Goal: Check status: Check status

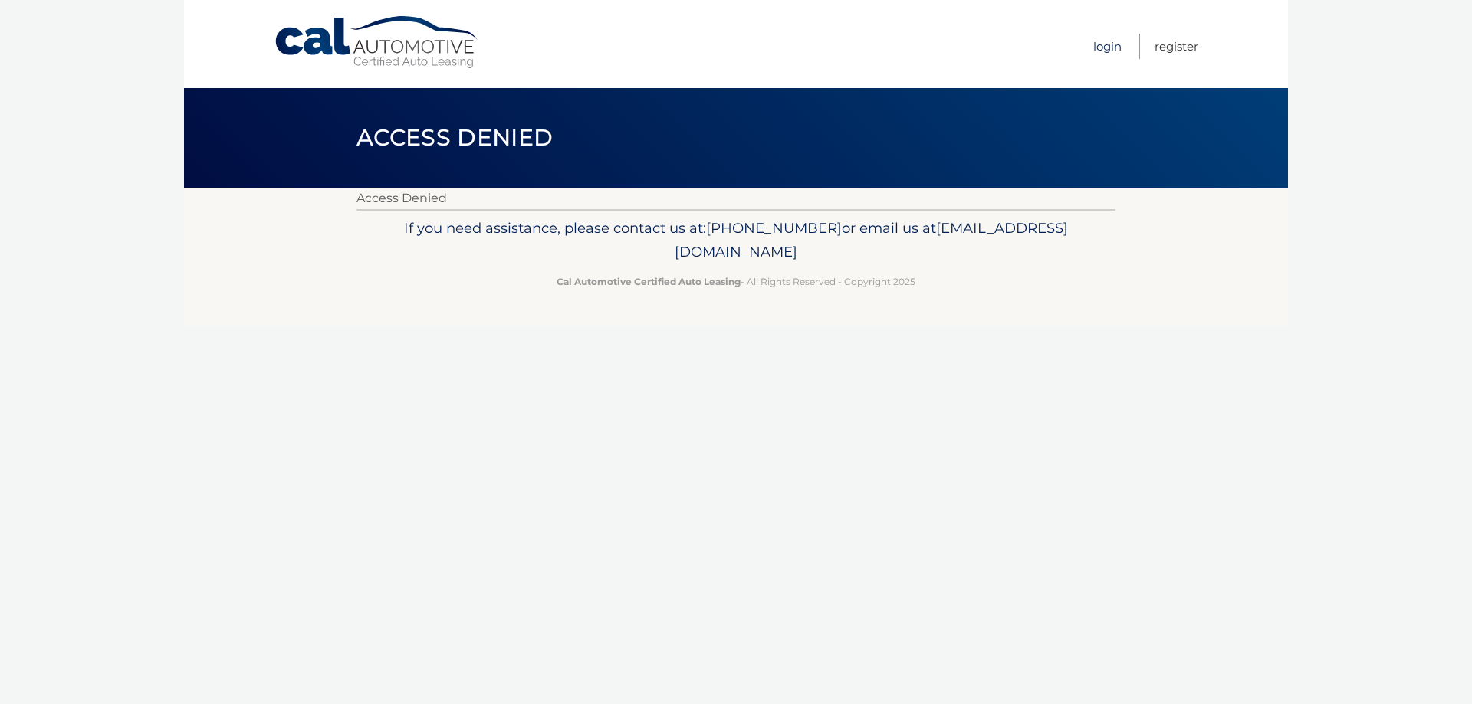
click at [1114, 52] on link "Login" at bounding box center [1107, 46] width 28 height 25
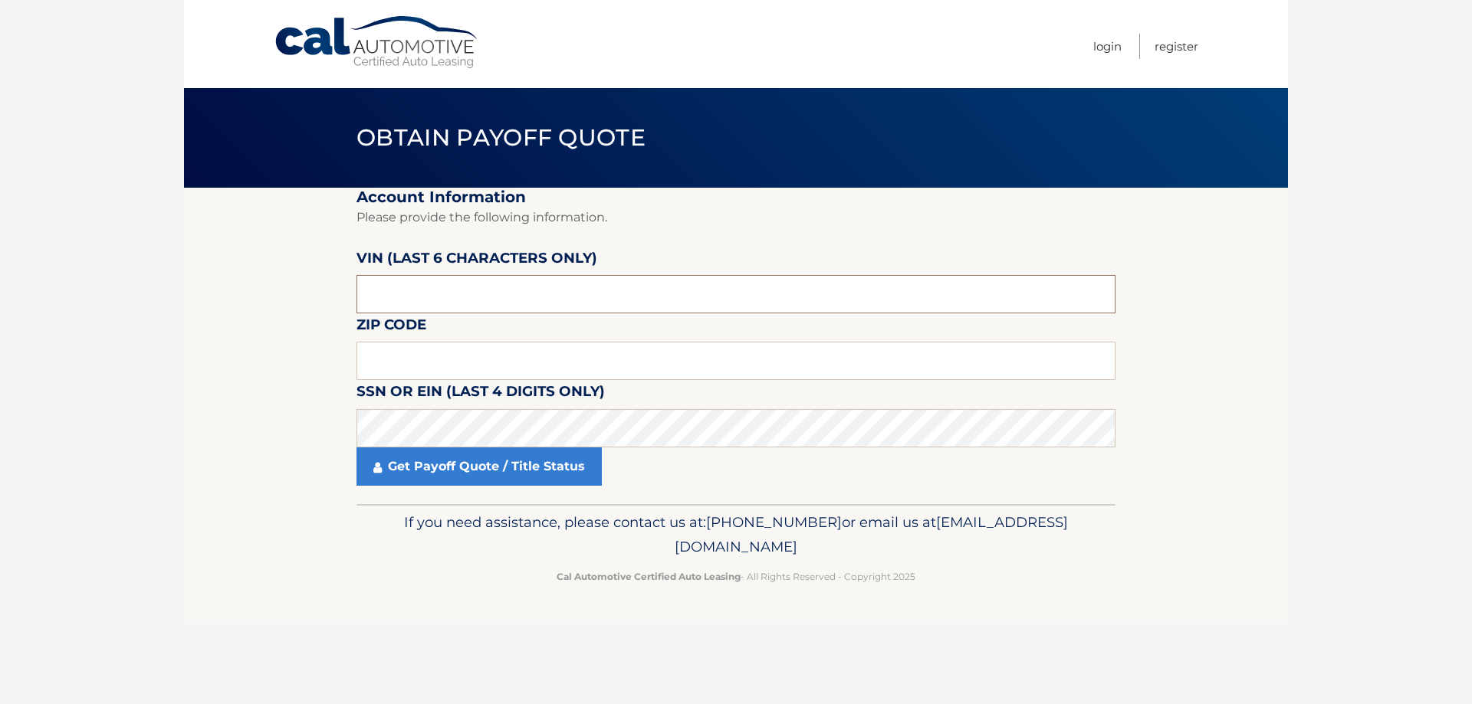
click at [766, 306] on input "text" at bounding box center [735, 294] width 759 height 38
type input "015306"
click at [760, 365] on input "text" at bounding box center [735, 361] width 759 height 38
click at [654, 366] on input "text" at bounding box center [735, 361] width 759 height 38
type input "07005"
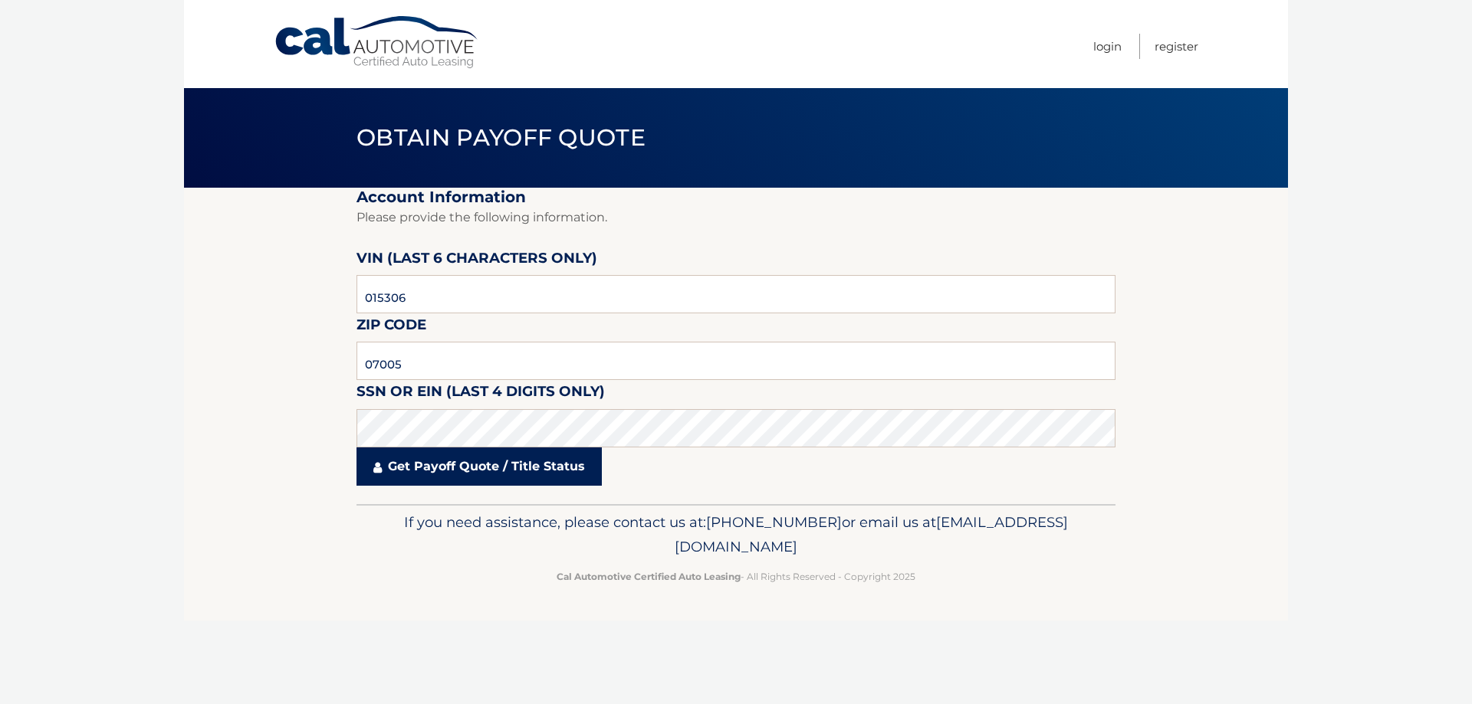
click at [459, 473] on link "Get Payoff Quote / Title Status" at bounding box center [478, 467] width 245 height 38
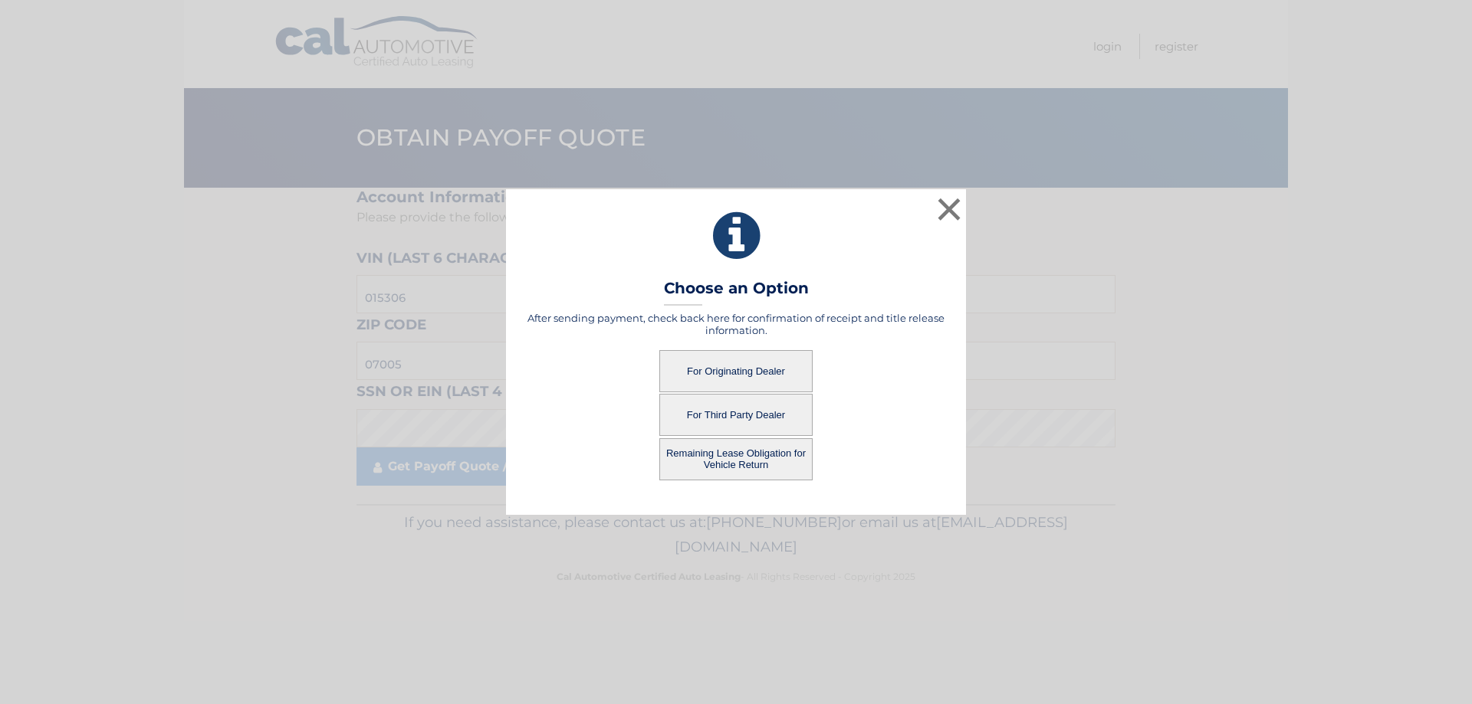
click at [726, 369] on button "For Originating Dealer" at bounding box center [735, 371] width 153 height 42
click at [727, 372] on button "For Originating Dealer" at bounding box center [735, 371] width 153 height 42
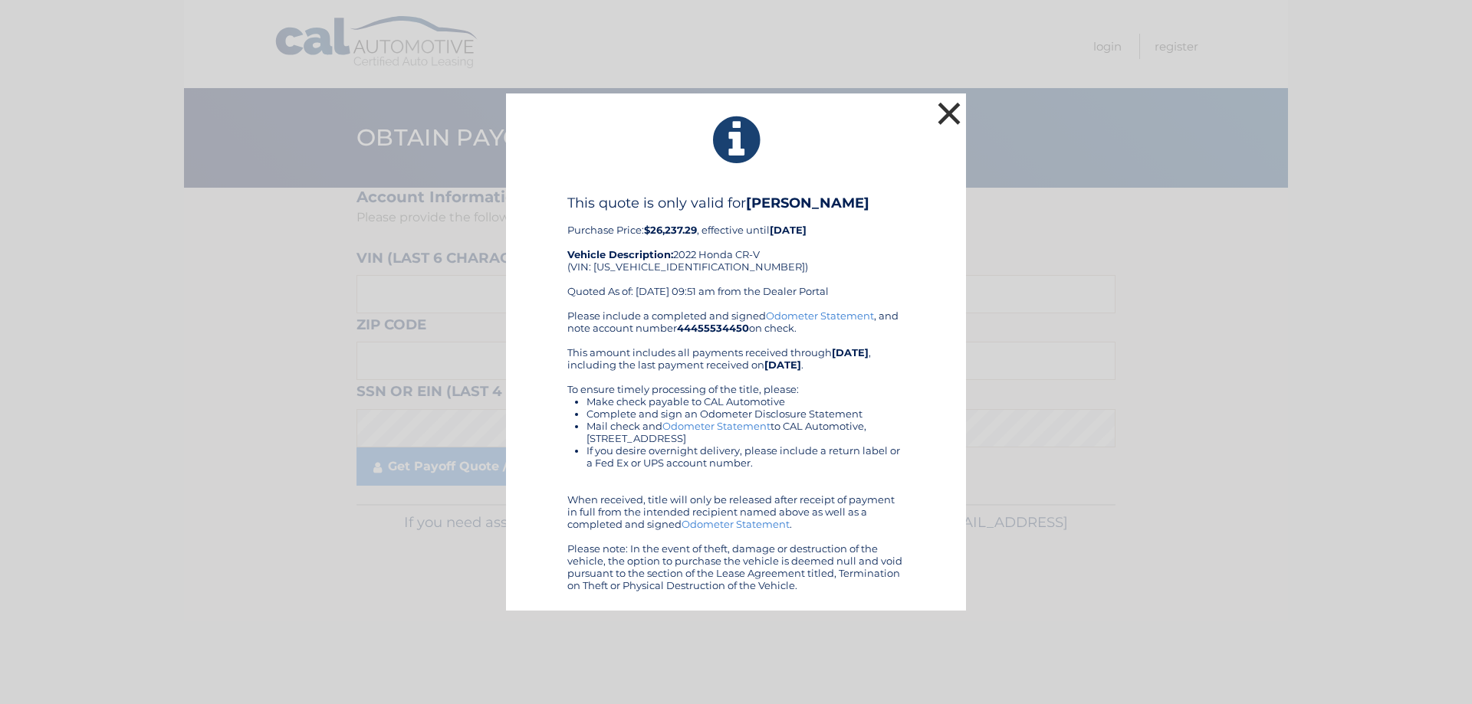
click at [950, 114] on button "×" at bounding box center [949, 113] width 31 height 31
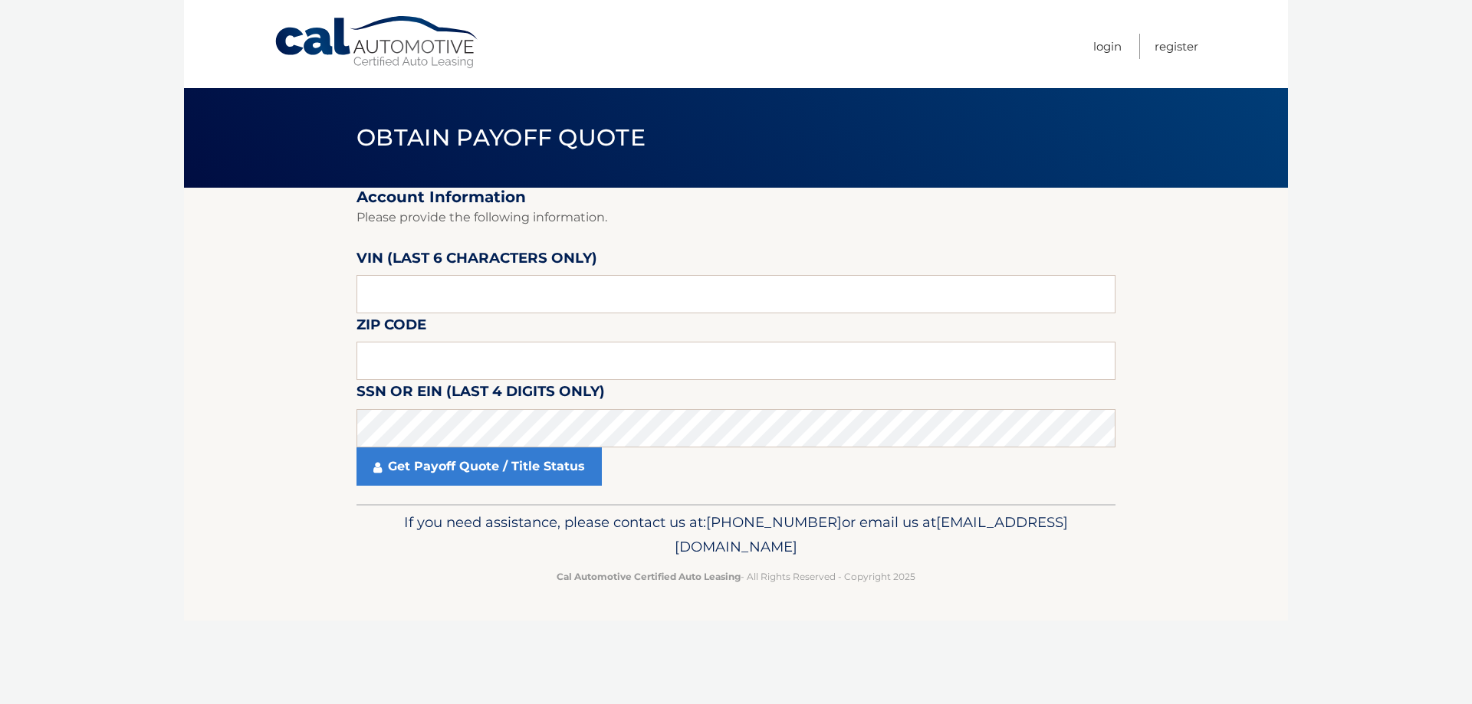
drag, startPoint x: 1296, startPoint y: 337, endPoint x: 1291, endPoint y: 322, distance: 16.2
click at [1296, 337] on body "Cal Automotive Menu Login Register Obtain Payoff Quote" at bounding box center [736, 352] width 1472 height 704
